Goal: Complete application form

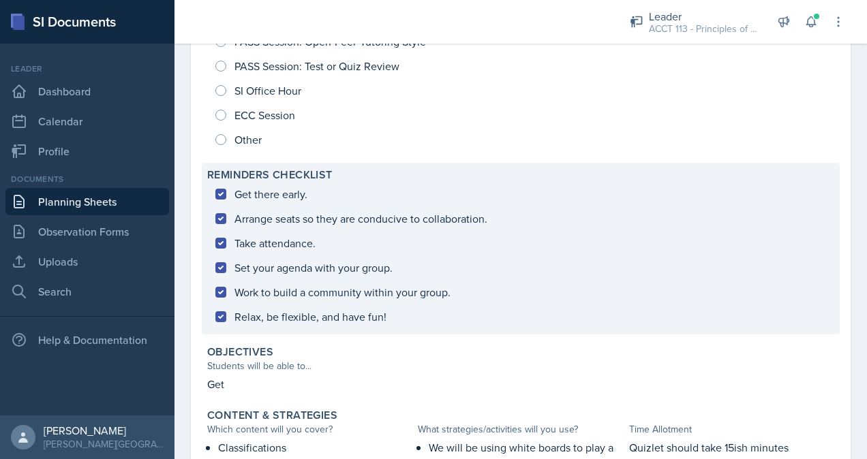
scroll to position [500, 0]
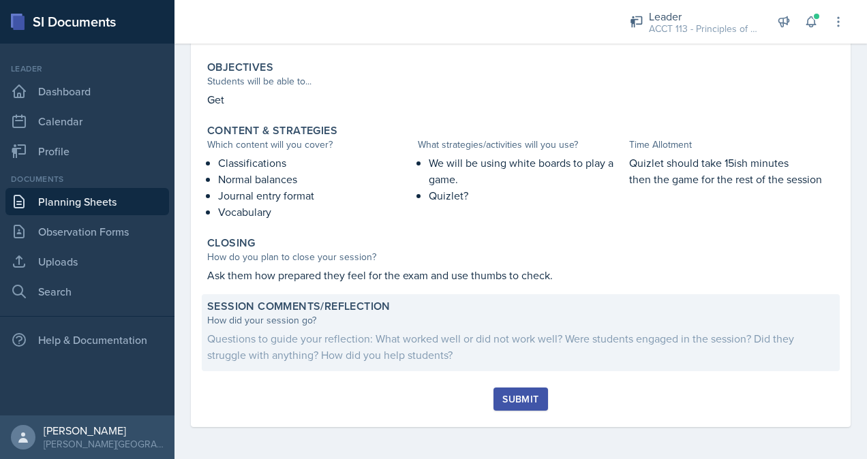
click at [298, 330] on div "Questions to guide your reflection: What worked well or did not work well? Were…" at bounding box center [520, 346] width 627 height 33
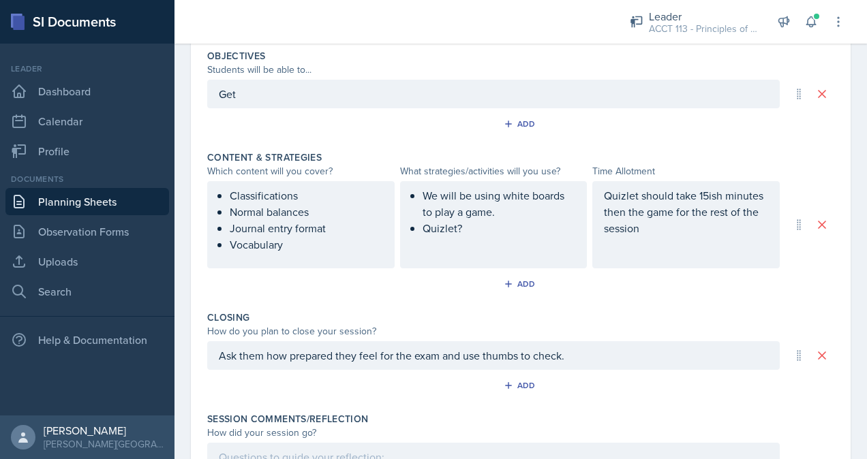
scroll to position [628, 0]
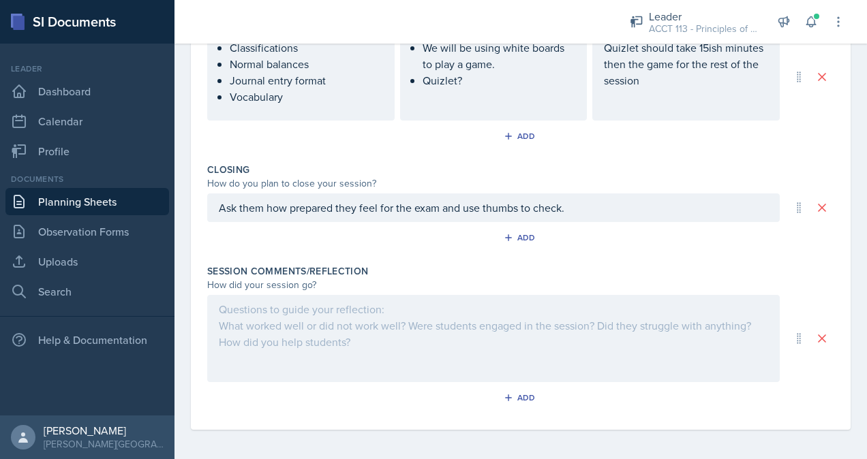
click at [341, 330] on div at bounding box center [493, 338] width 572 height 87
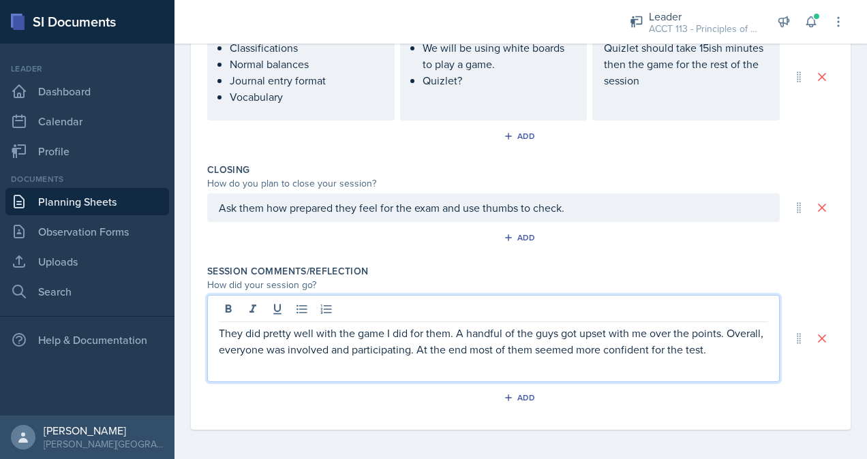
scroll to position [0, 0]
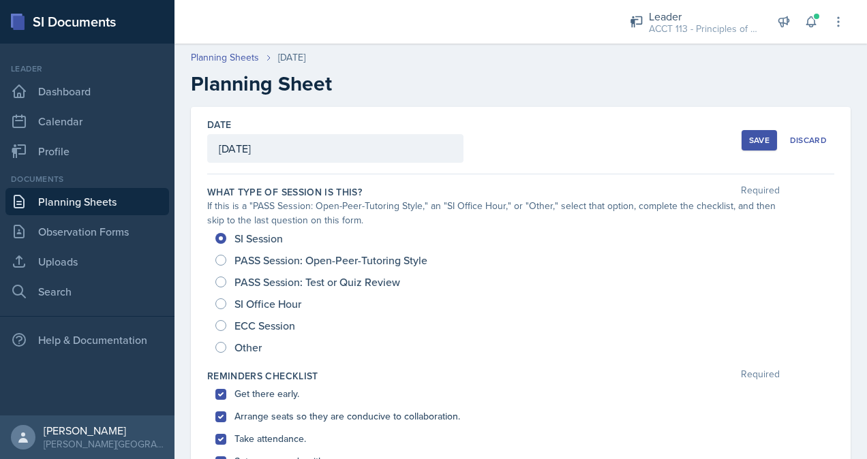
click at [749, 143] on div "Save" at bounding box center [759, 140] width 20 height 11
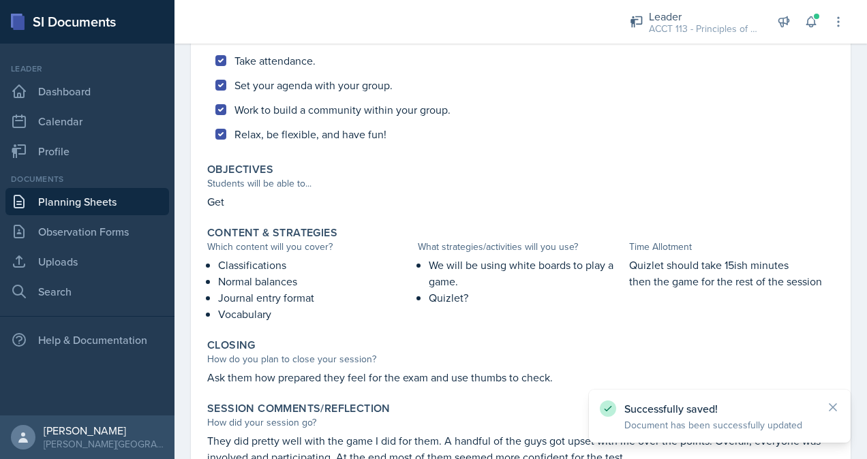
scroll to position [497, 0]
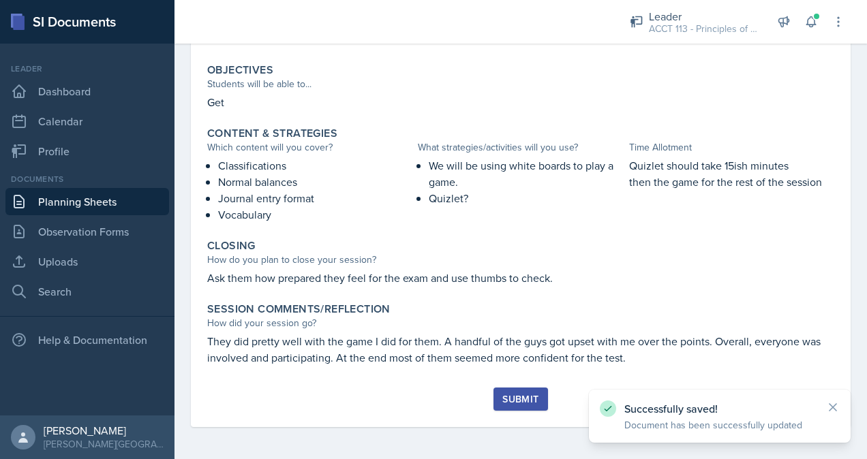
click at [521, 398] on div "Submit" at bounding box center [520, 399] width 36 height 11
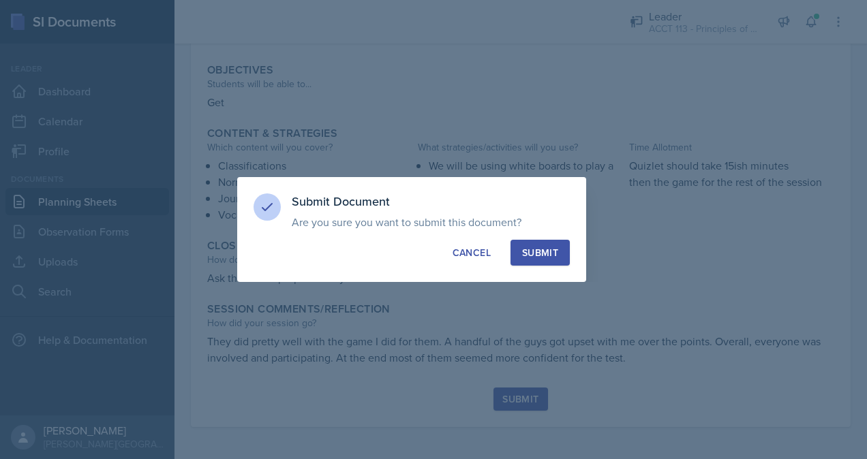
click at [542, 244] on button "Submit" at bounding box center [539, 253] width 59 height 26
radio input "true"
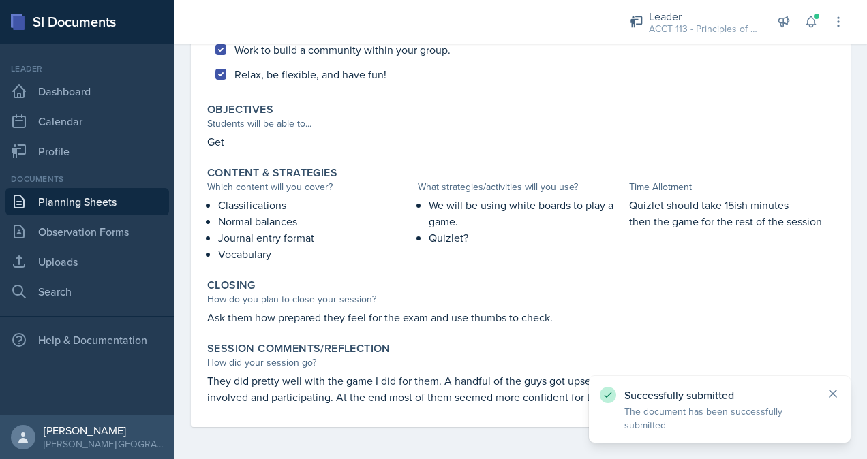
click at [832, 391] on icon at bounding box center [833, 394] width 14 height 14
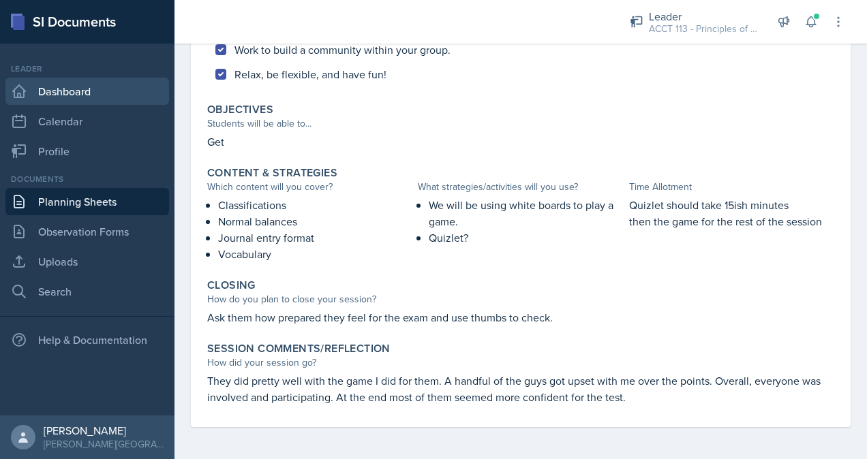
click at [61, 94] on link "Dashboard" at bounding box center [87, 91] width 164 height 27
